Goal: Use online tool/utility: Utilize a website feature to perform a specific function

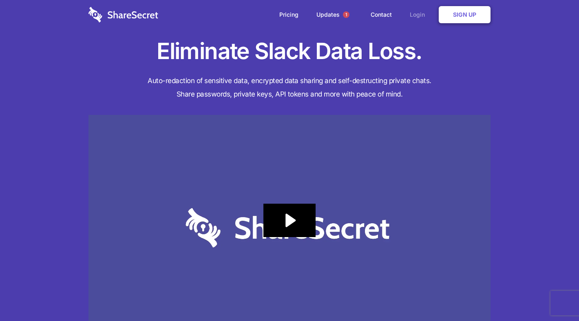
click at [415, 18] on link "Login" at bounding box center [419, 14] width 35 height 25
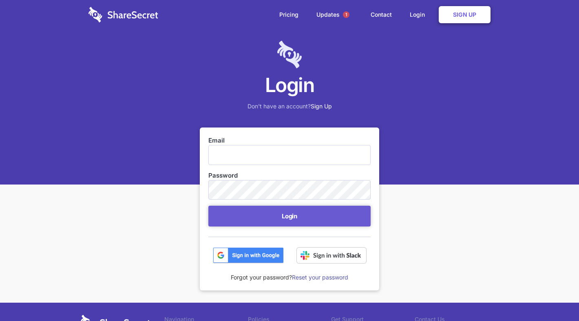
click at [274, 155] on input "Email" at bounding box center [289, 155] width 162 height 20
type input "security@hammercreative.com"
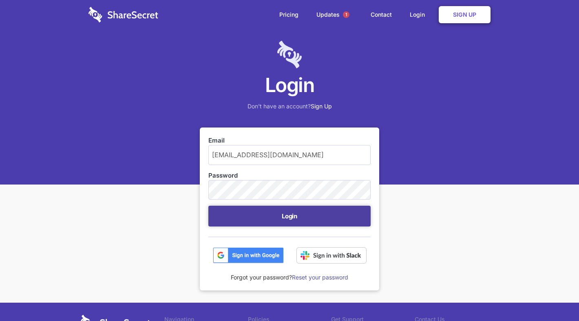
click at [312, 218] on button "Login" at bounding box center [289, 216] width 162 height 21
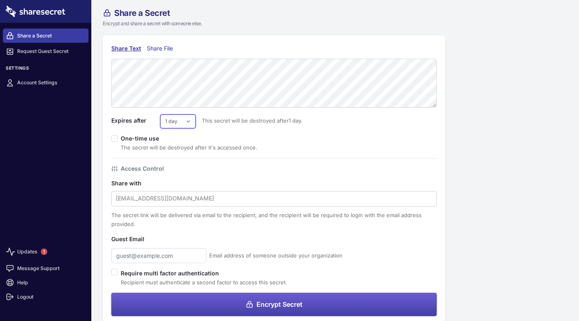
click at [185, 121] on select "1 day 2 days 3 days 4 days 5 days 6 days 7 days" at bounding box center [177, 122] width 35 height 14
select select "3"
click at [160, 115] on select "1 day 2 days 3 days 4 days 5 days 6 days 7 days" at bounding box center [177, 122] width 35 height 14
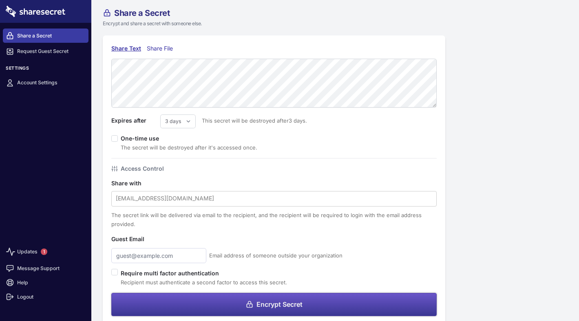
click at [258, 302] on span "Encrypt Secret" at bounding box center [279, 304] width 46 height 7
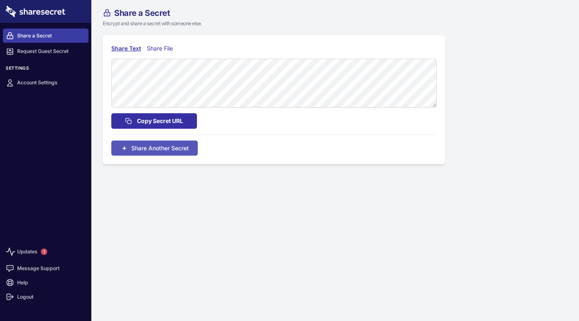
click at [177, 126] on button "Copy Secret URL" at bounding box center [154, 120] width 86 height 15
